Goal: Information Seeking & Learning: Find specific page/section

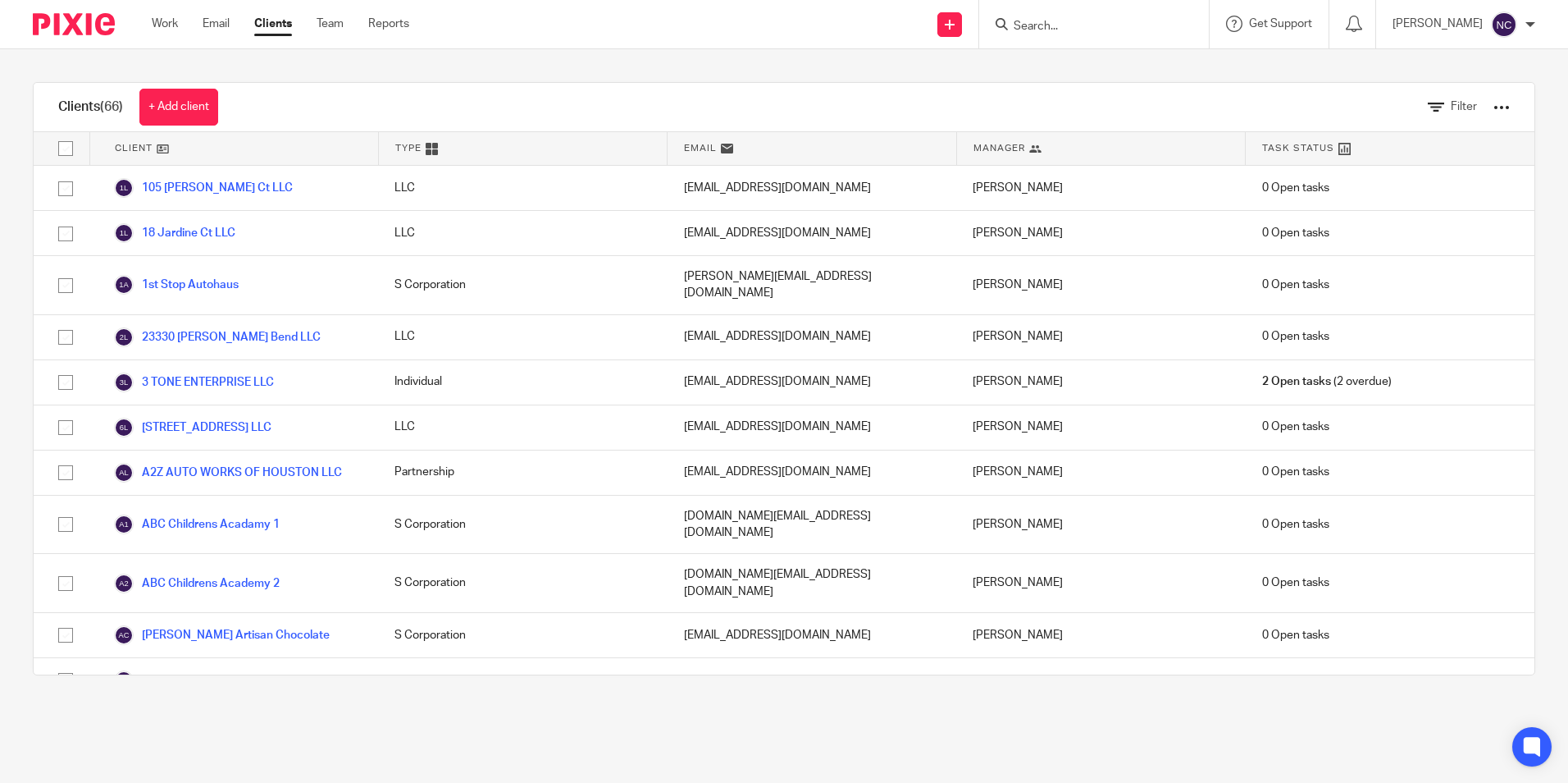
click at [1078, 33] on input "Search" at bounding box center [1085, 28] width 148 height 15
type input "s"
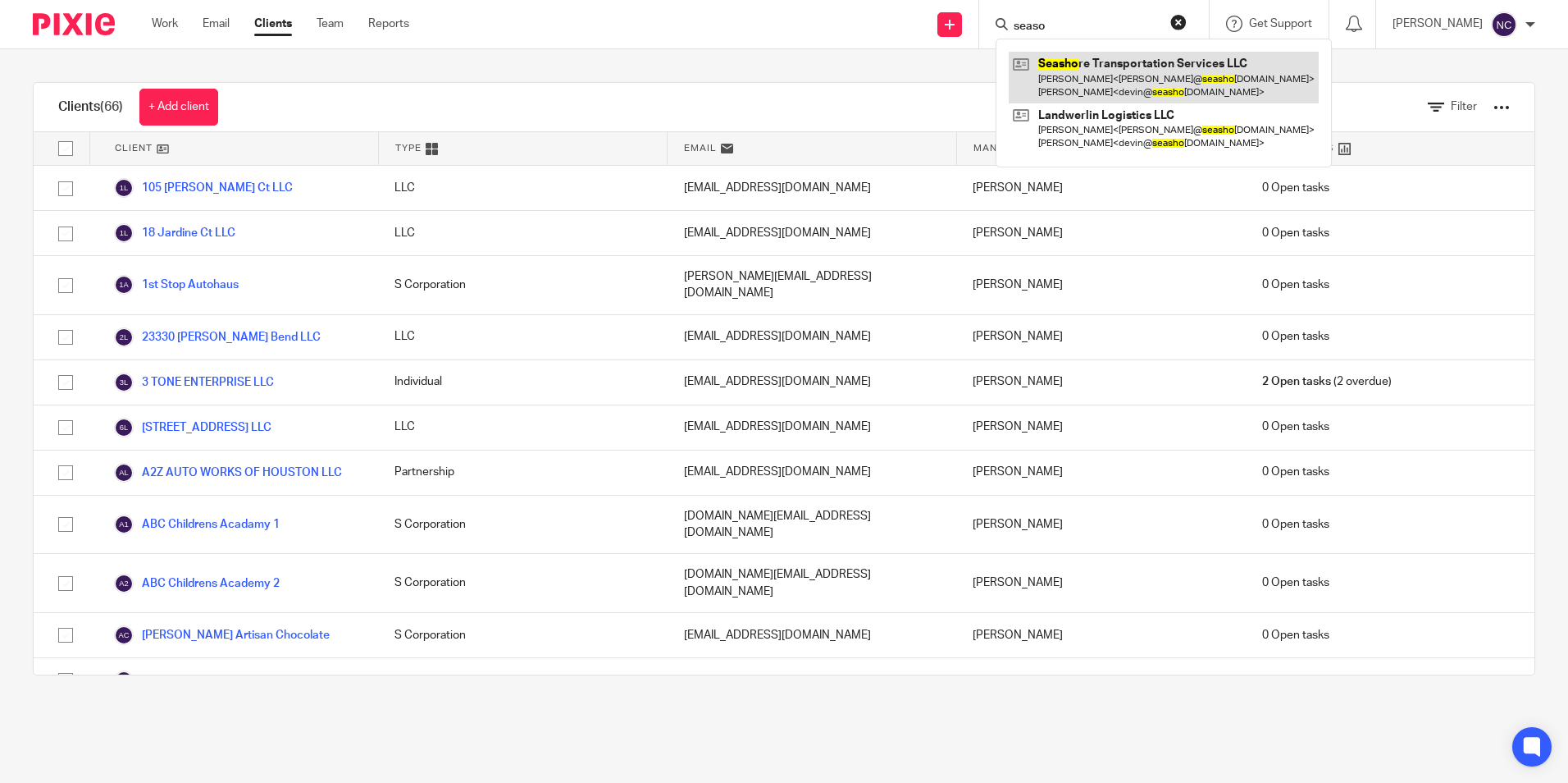
type input "seaso"
click at [1172, 69] on link at bounding box center [1164, 76] width 310 height 50
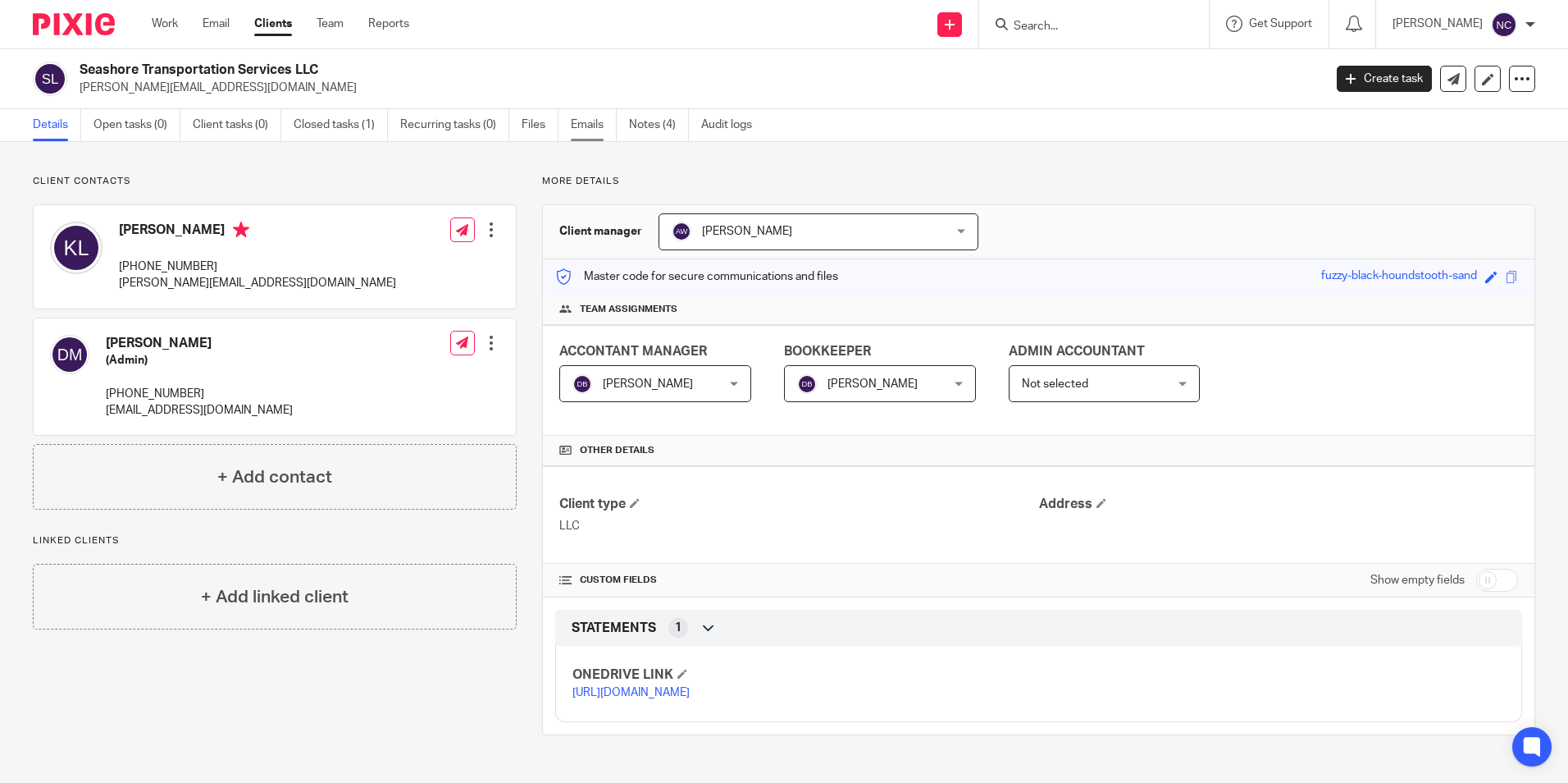
click at [602, 126] on link "Emails" at bounding box center [594, 126] width 46 height 32
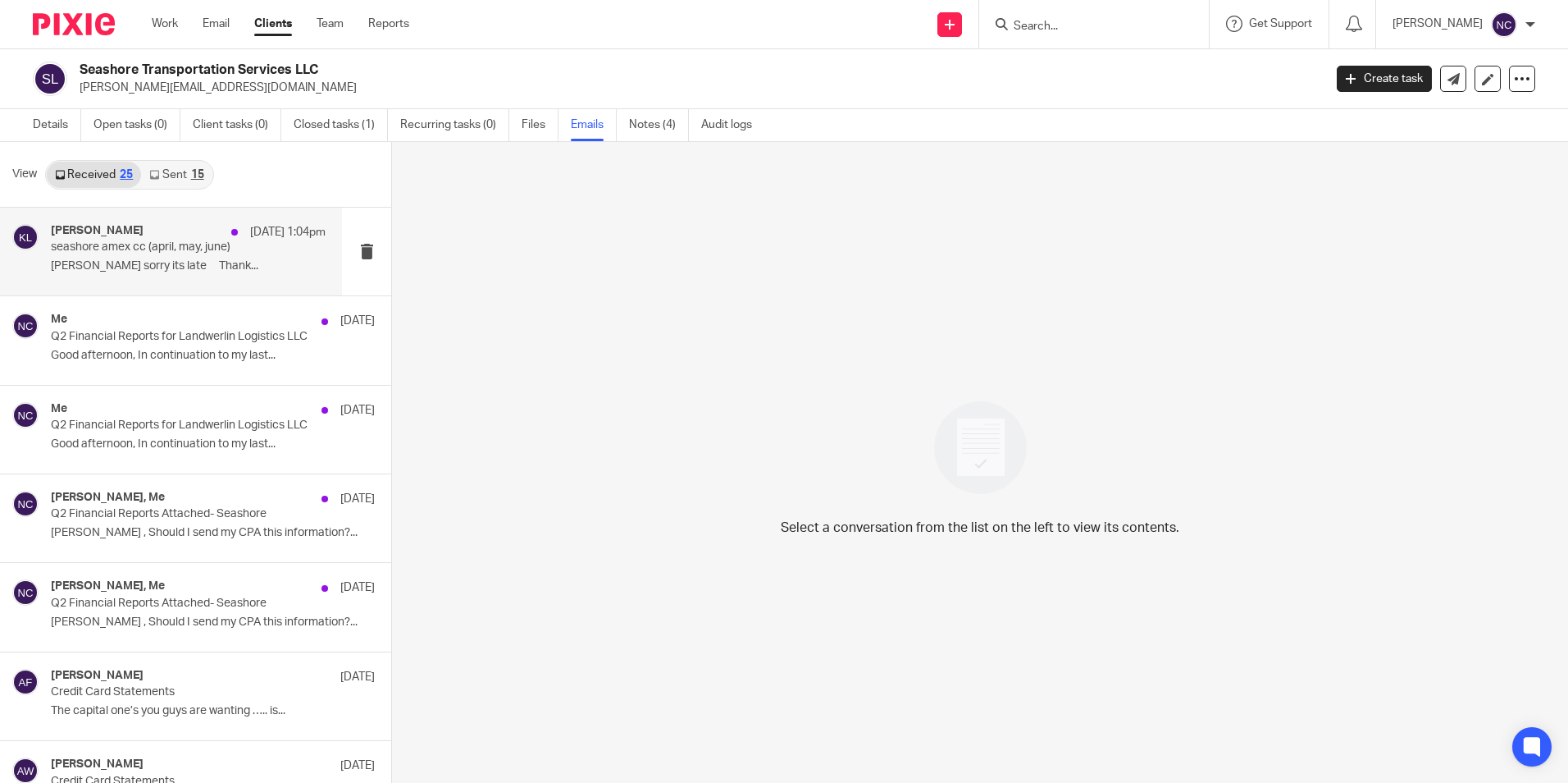
click at [196, 275] on div "[PERSON_NAME] [DATE] 1:04pm seashore amex cc (april, may, june) [PERSON_NAME] s…" at bounding box center [188, 251] width 275 height 55
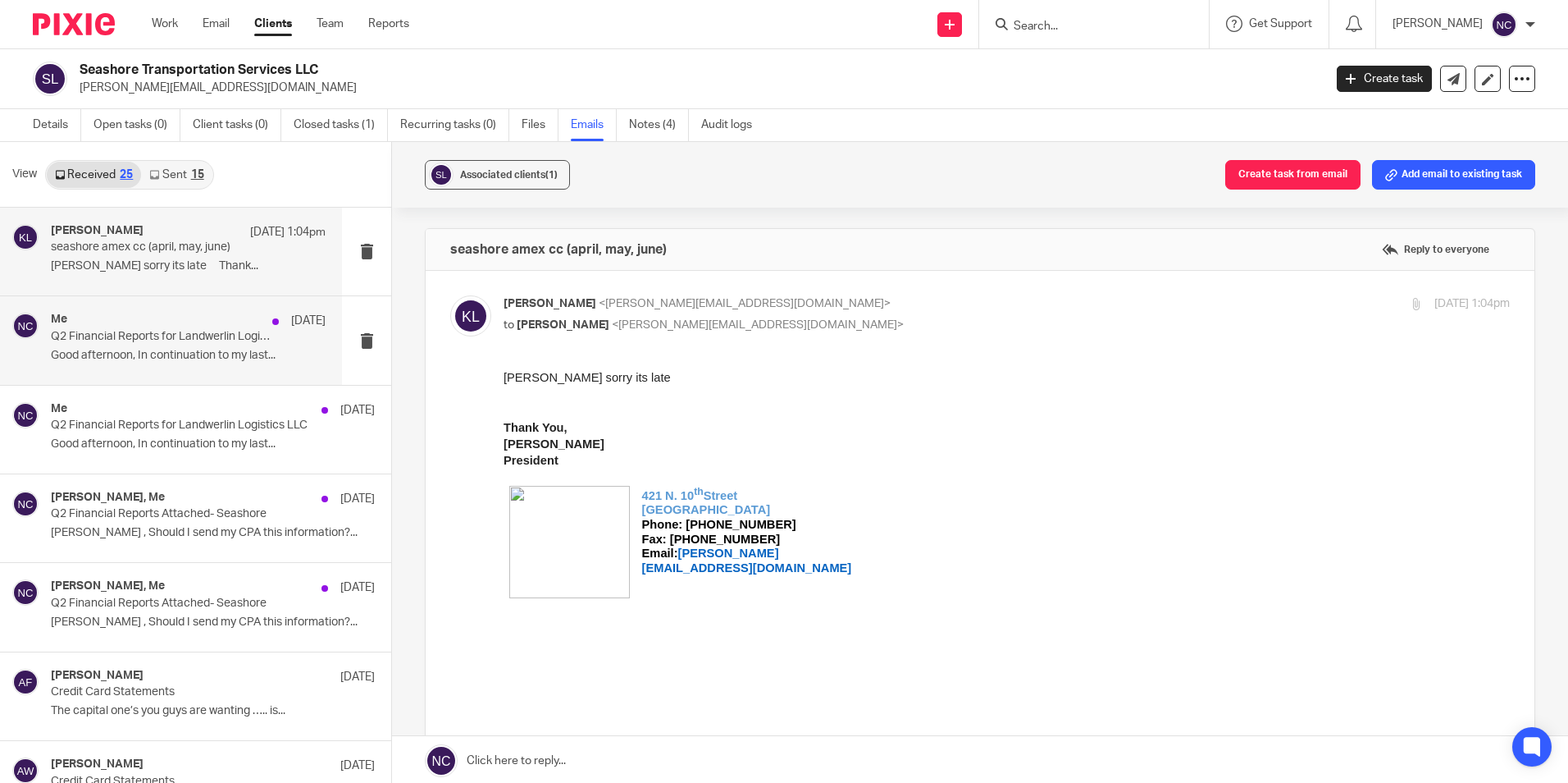
click at [192, 372] on div "Me [DATE] Q2 Financial Reports for Landwerlin Logistics LLC Good afternoon, In …" at bounding box center [170, 340] width 342 height 88
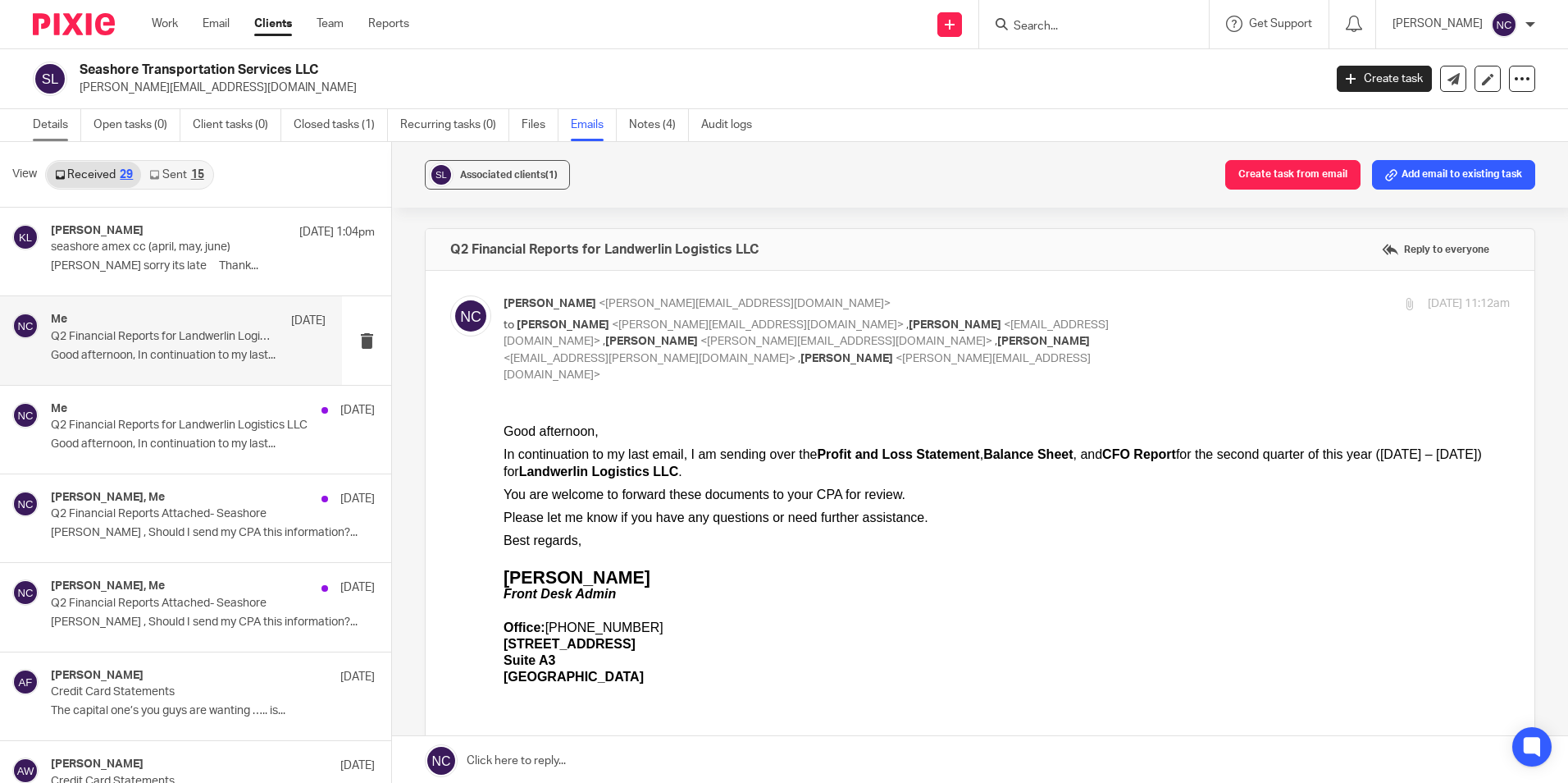
click at [44, 124] on link "Details" at bounding box center [56, 126] width 49 height 32
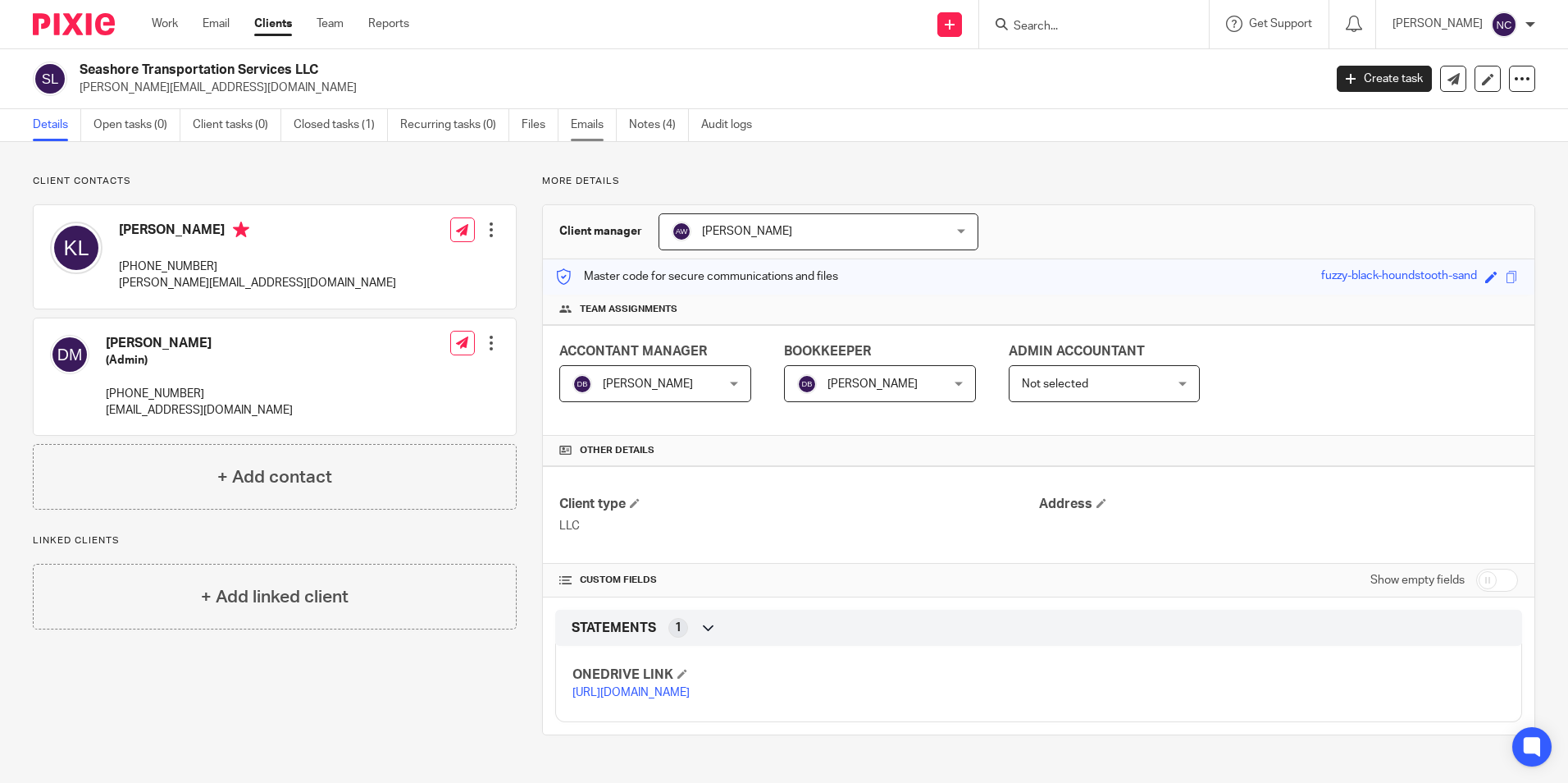
click at [608, 130] on link "Emails" at bounding box center [594, 126] width 46 height 32
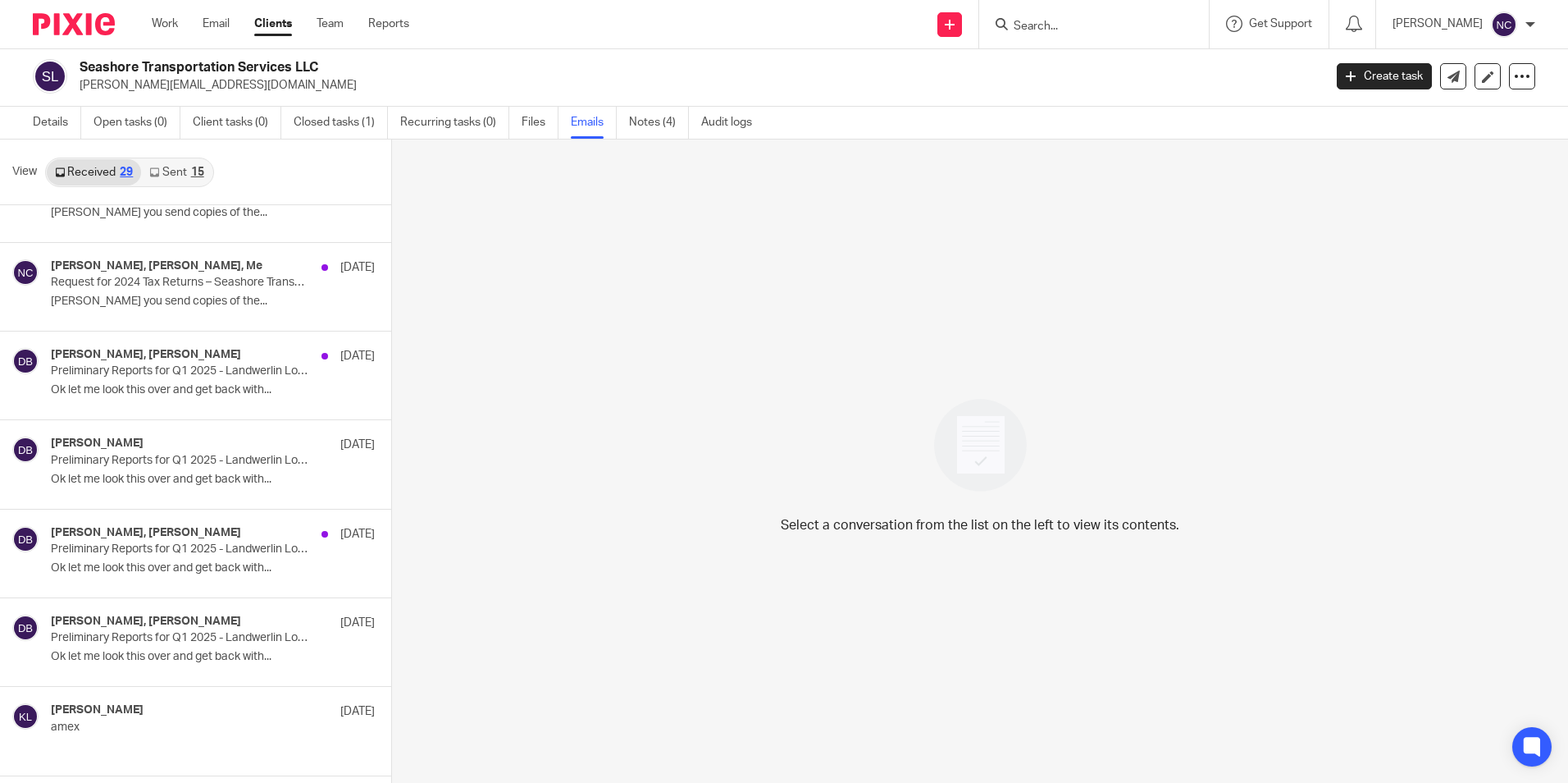
scroll to position [113, 0]
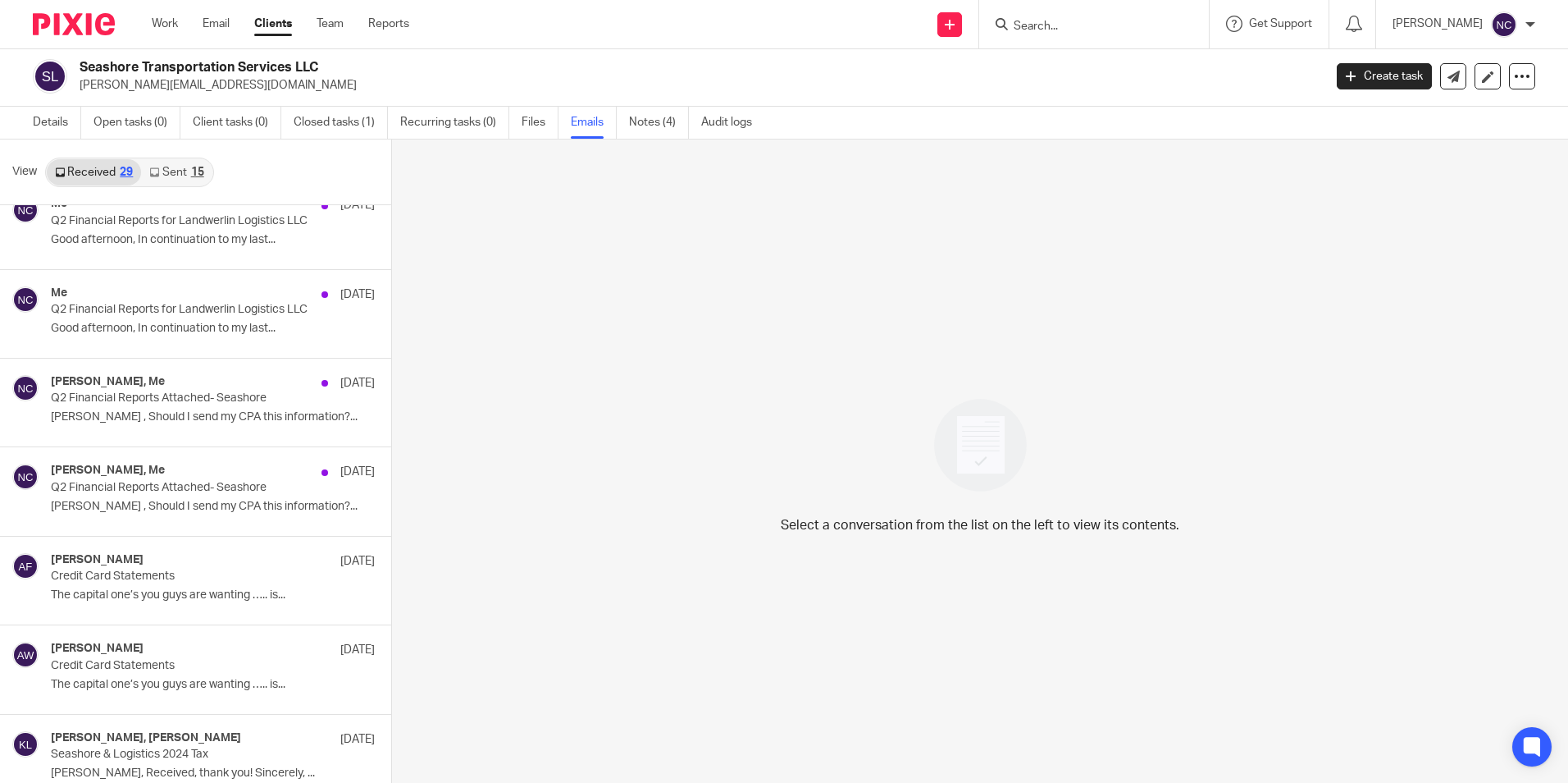
click at [1012, 29] on input "Search" at bounding box center [1085, 28] width 148 height 15
click at [264, 29] on link "Clients" at bounding box center [273, 23] width 38 height 16
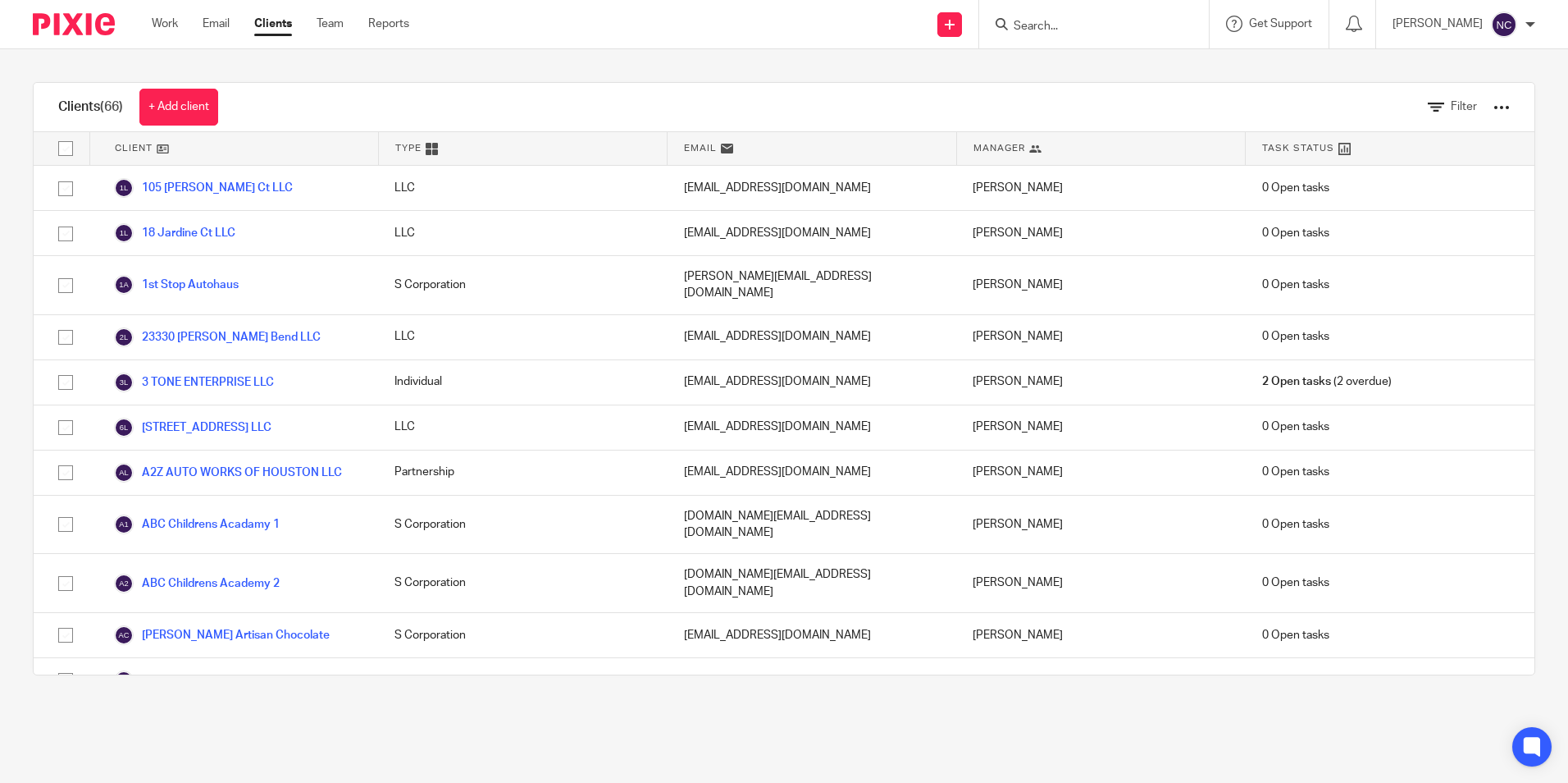
click at [1044, 24] on input "Search" at bounding box center [1085, 28] width 148 height 15
click at [1087, 31] on input "Search" at bounding box center [1085, 28] width 148 height 15
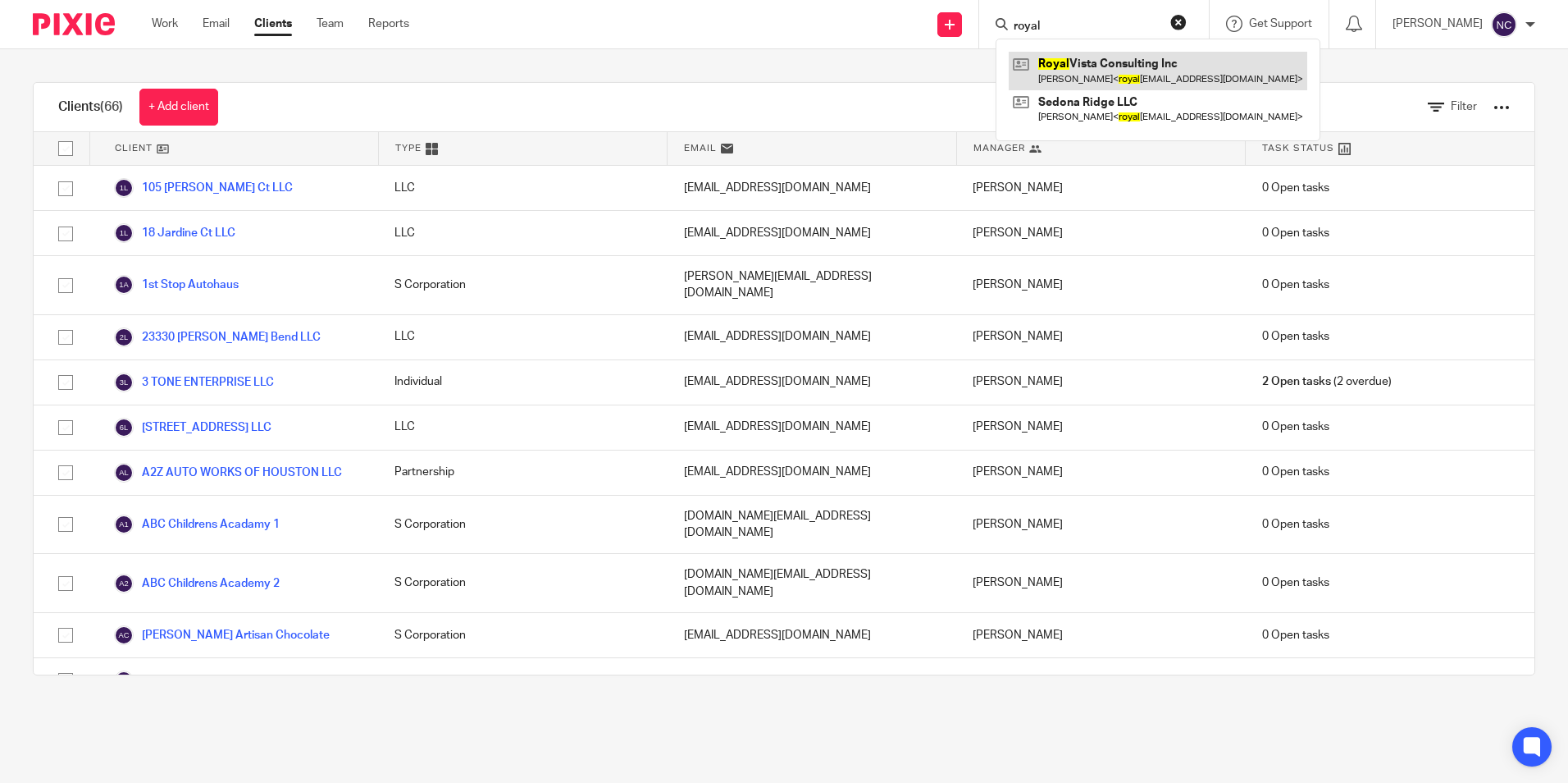
type input "royal"
click at [1084, 69] on link at bounding box center [1159, 70] width 299 height 38
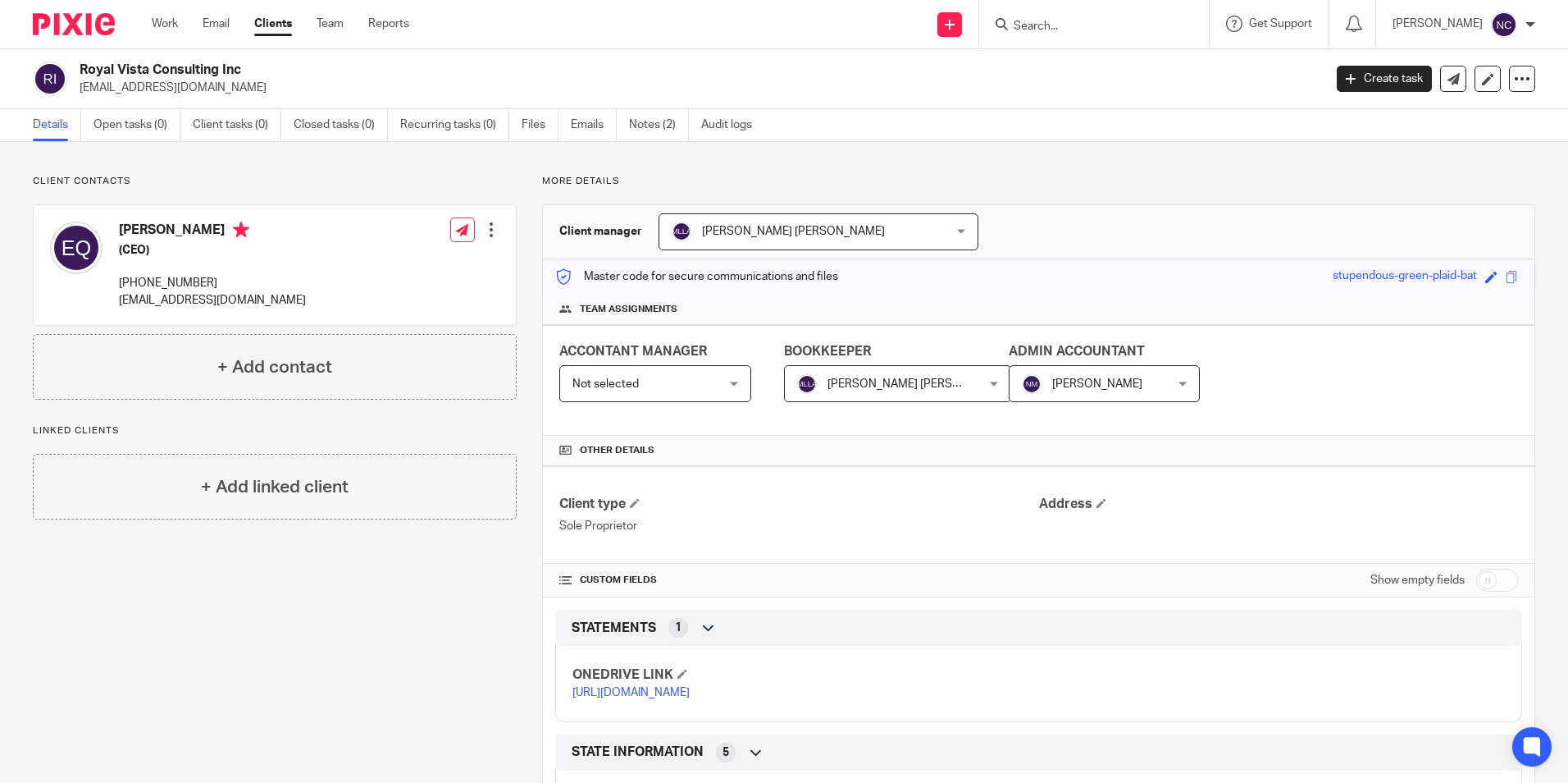
click at [690, 698] on link "https://ccfstaxes-my.sharepoint.com/:f:/g/personal/angie_ccfsbookkeeping_com/Eh…" at bounding box center [630, 693] width 117 height 11
click at [1073, 24] on input "Search" at bounding box center [1085, 28] width 148 height 15
type input "HEXAGON"
click at [1157, 72] on link at bounding box center [1135, 70] width 252 height 38
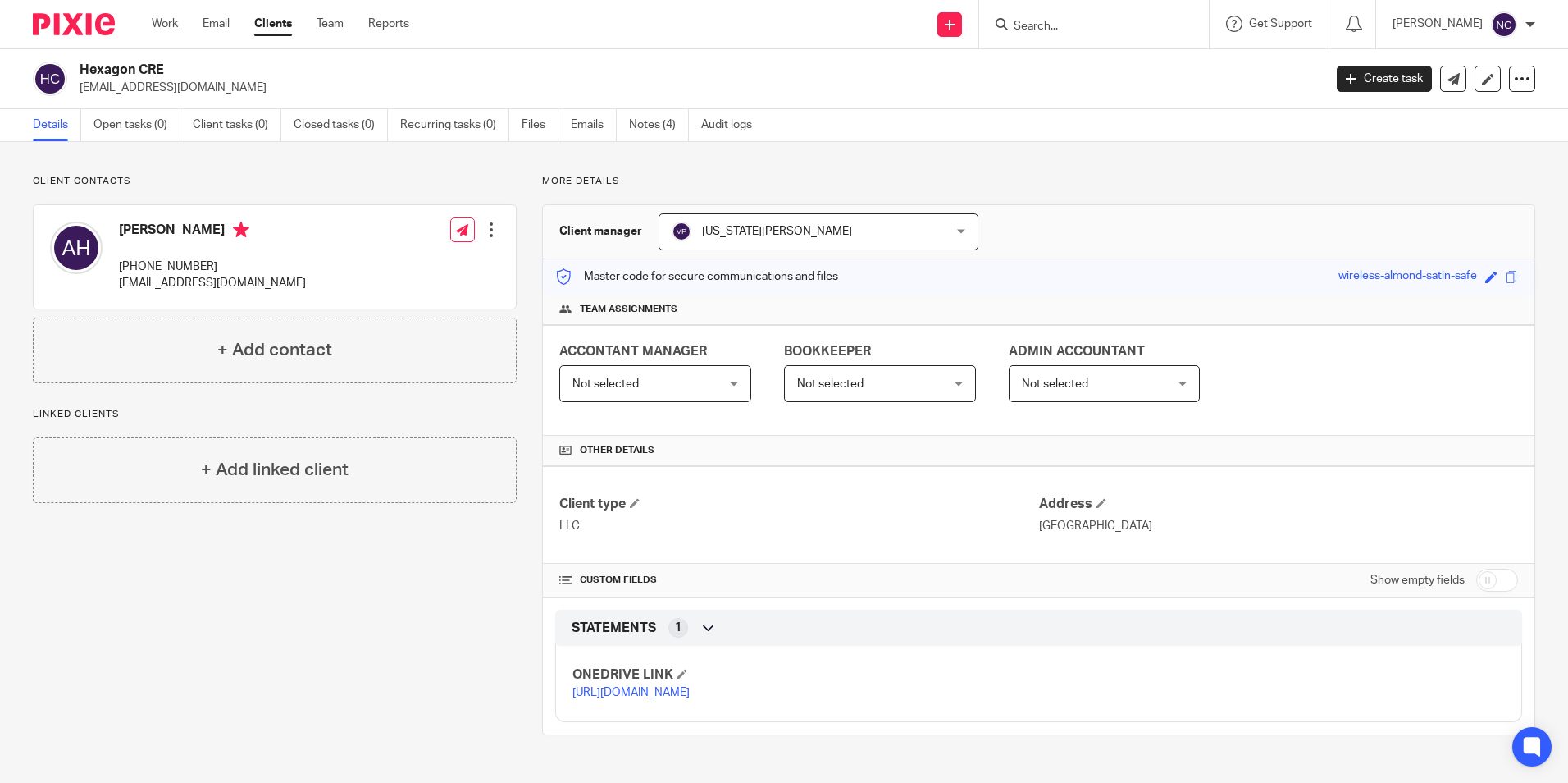
click at [690, 698] on link "https://ccfstaxes-my.sharepoint.com/:f:/g/personal/angie_ccfsbookkeeping_com/Ep…" at bounding box center [630, 693] width 117 height 11
click at [634, 111] on link "Notes (4)" at bounding box center [659, 126] width 60 height 32
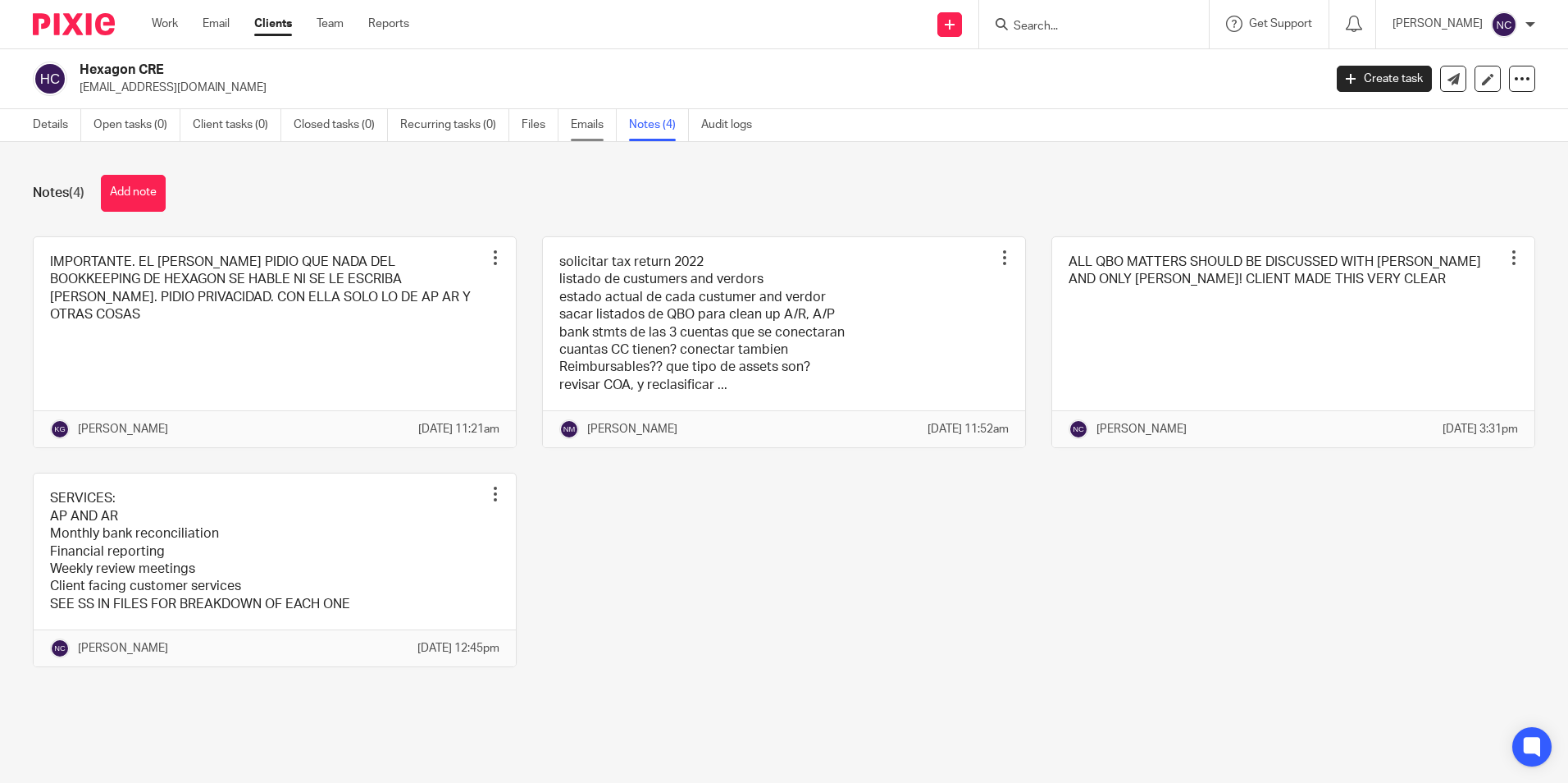
click at [589, 123] on link "Emails" at bounding box center [594, 126] width 46 height 32
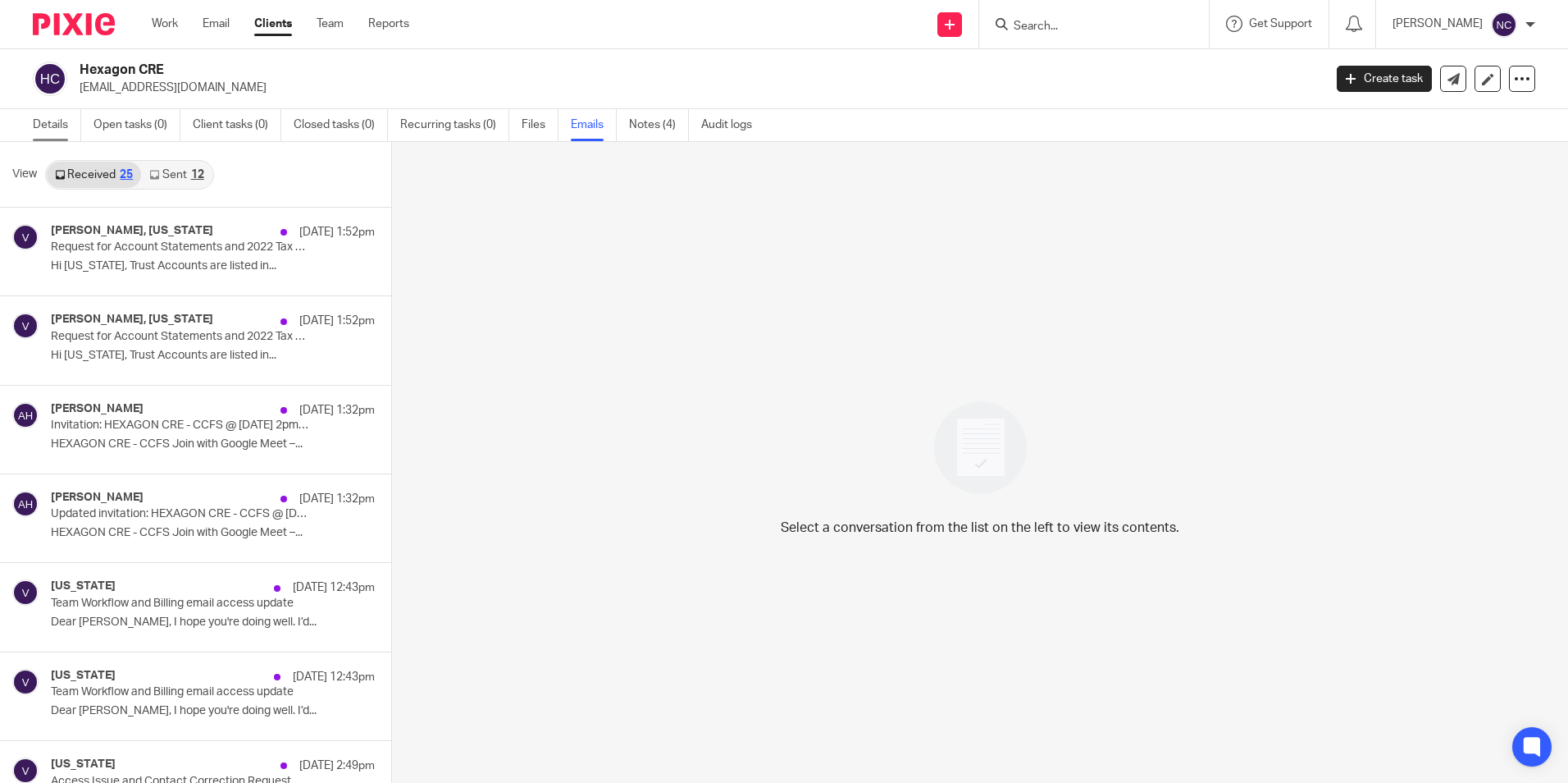
click at [34, 127] on link "Details" at bounding box center [56, 126] width 49 height 32
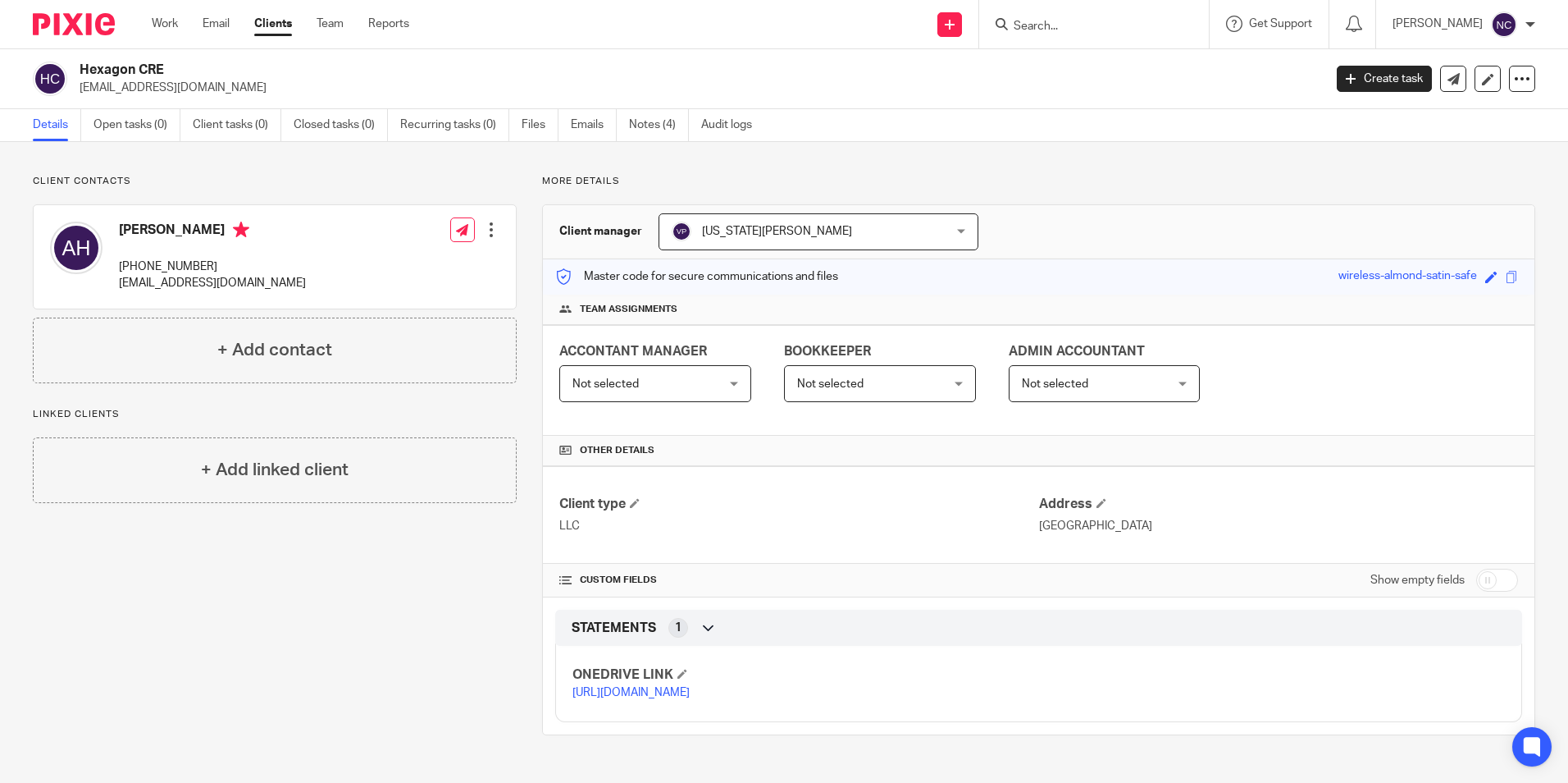
click at [690, 698] on link "https://ccfstaxes-my.sharepoint.com/:f:/g/personal/angie_ccfsbookkeeping_com/Ep…" at bounding box center [630, 693] width 117 height 11
click at [1101, 21] on input "Search" at bounding box center [1085, 28] width 148 height 15
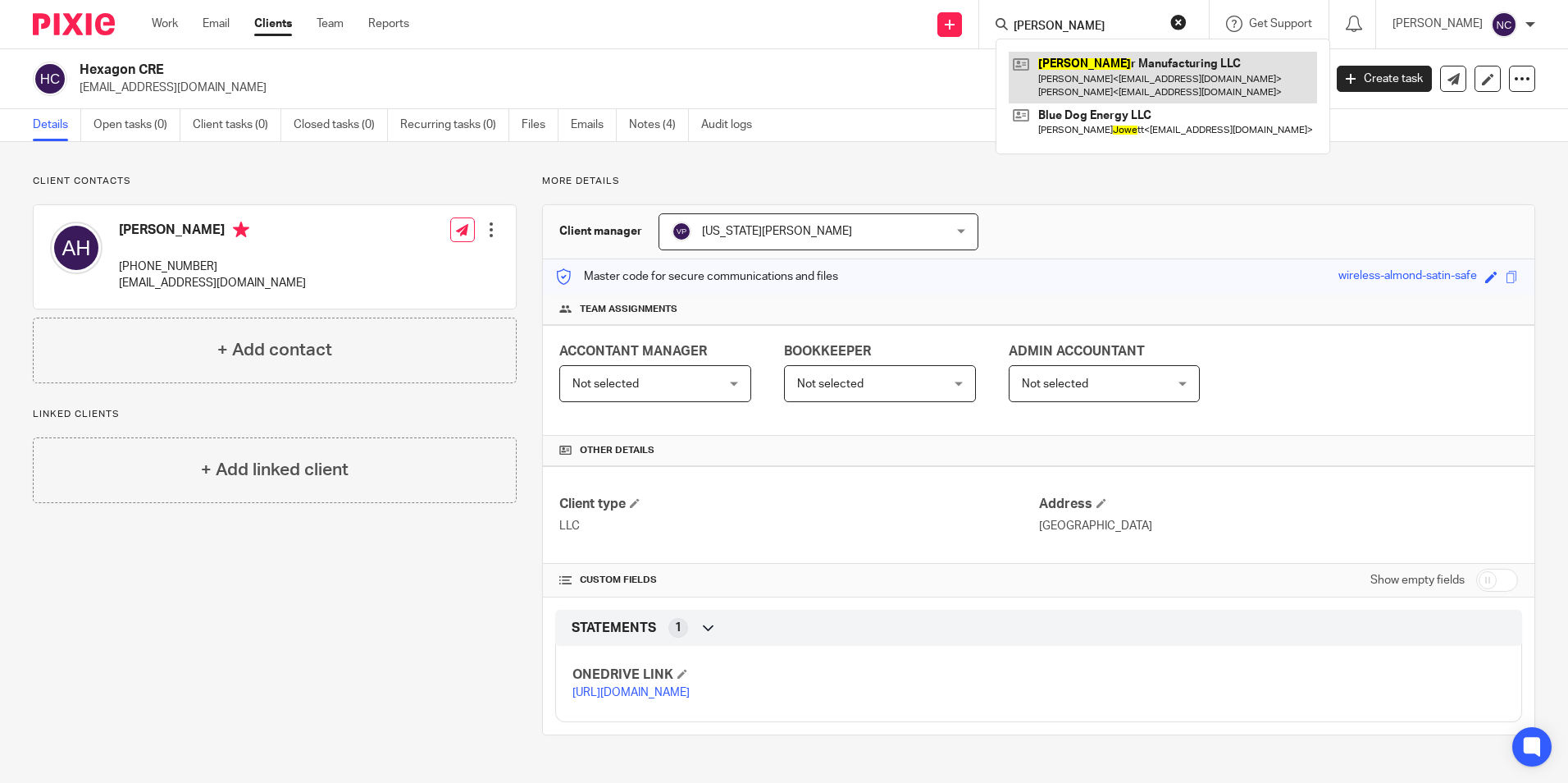
type input "POWE"
click at [1112, 86] on link at bounding box center [1163, 76] width 308 height 50
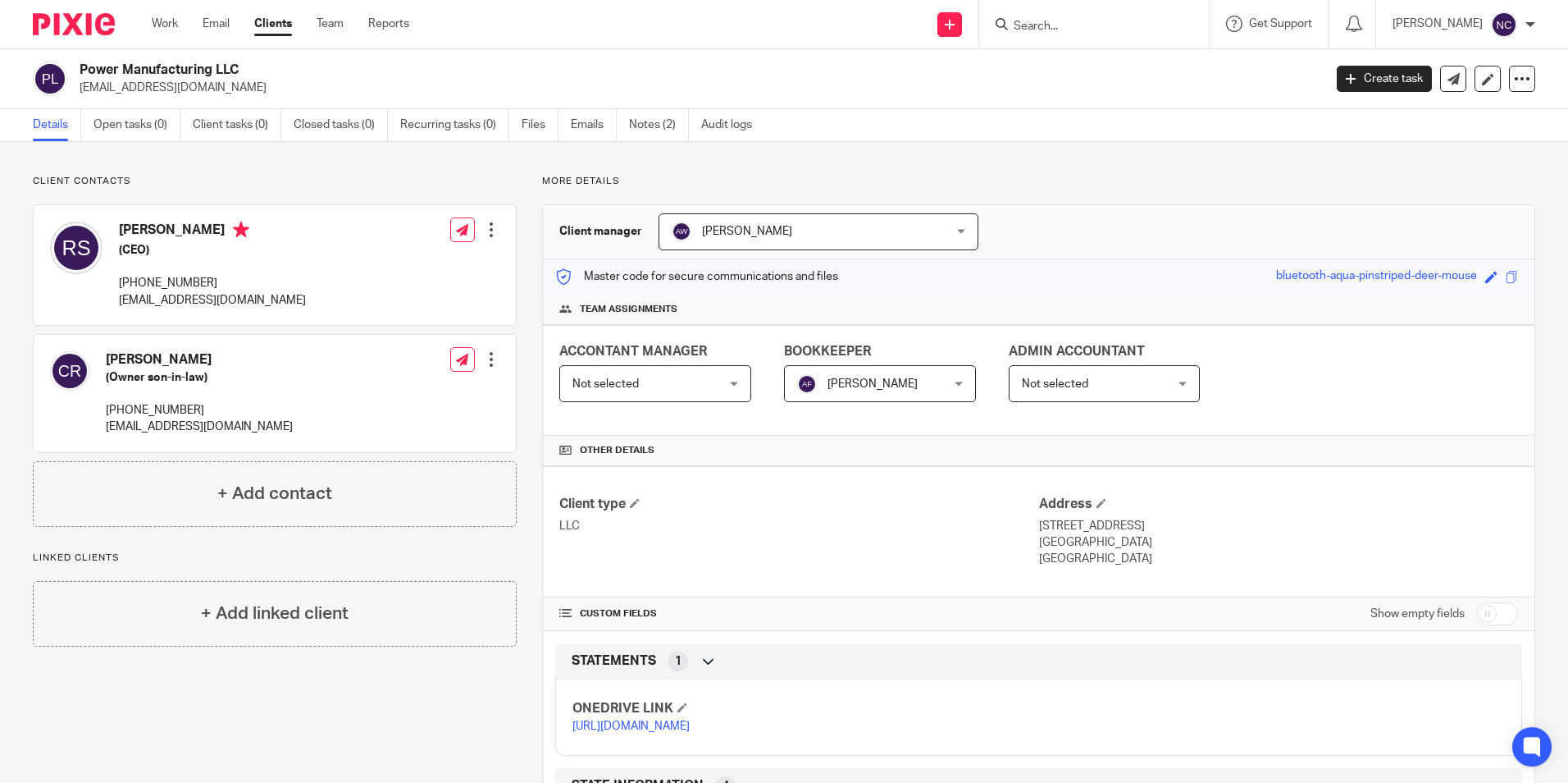
click at [690, 732] on link "[URL][DOMAIN_NAME]" at bounding box center [630, 726] width 117 height 11
